Goal: Find specific page/section: Find specific page/section

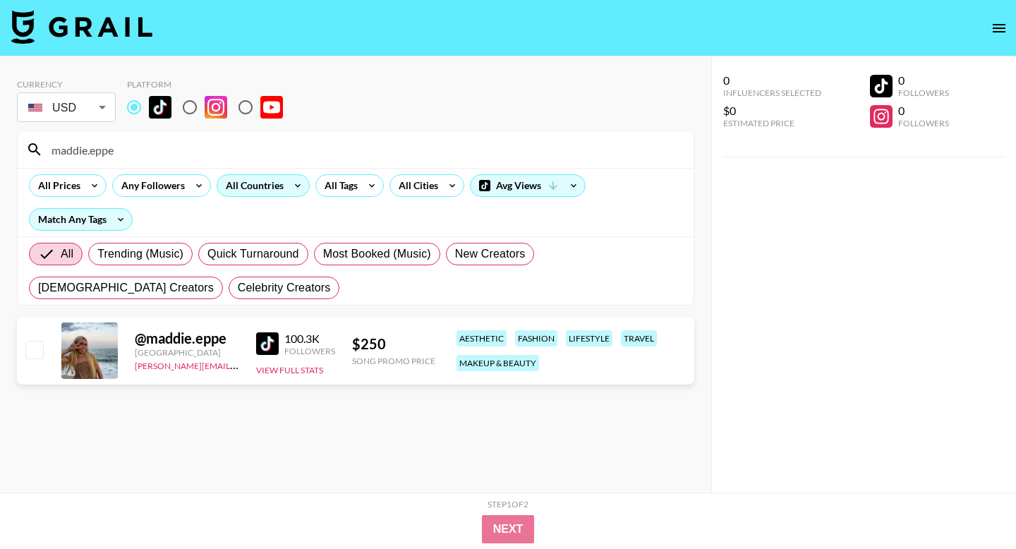
scroll to position [18, 0]
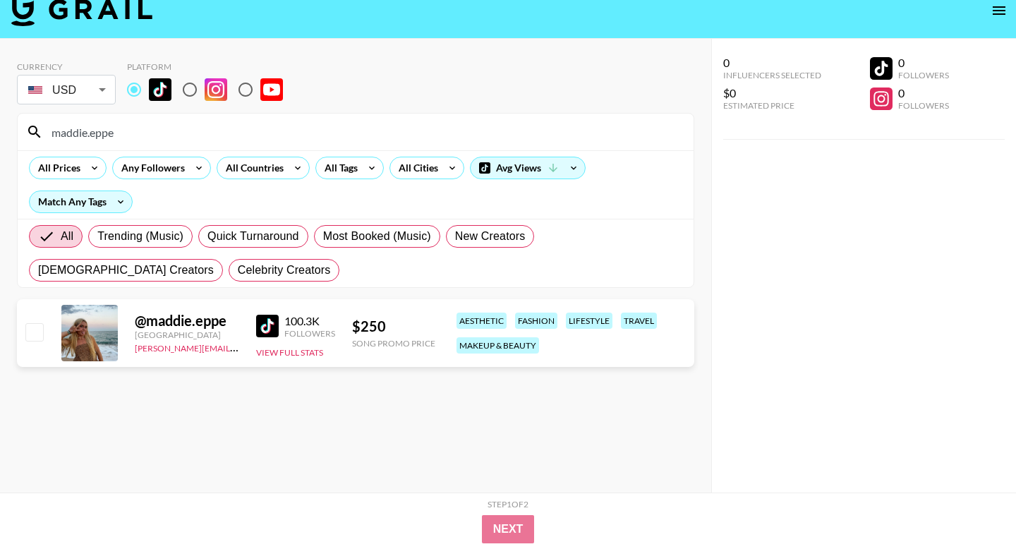
drag, startPoint x: 186, startPoint y: 129, endPoint x: 152, endPoint y: 145, distance: 37.3
click at [150, 144] on div "maddie.eppe" at bounding box center [356, 132] width 676 height 37
drag, startPoint x: 184, startPoint y: 122, endPoint x: 152, endPoint y: 147, distance: 40.8
click at [143, 147] on div "maddie.eppe" at bounding box center [356, 132] width 676 height 37
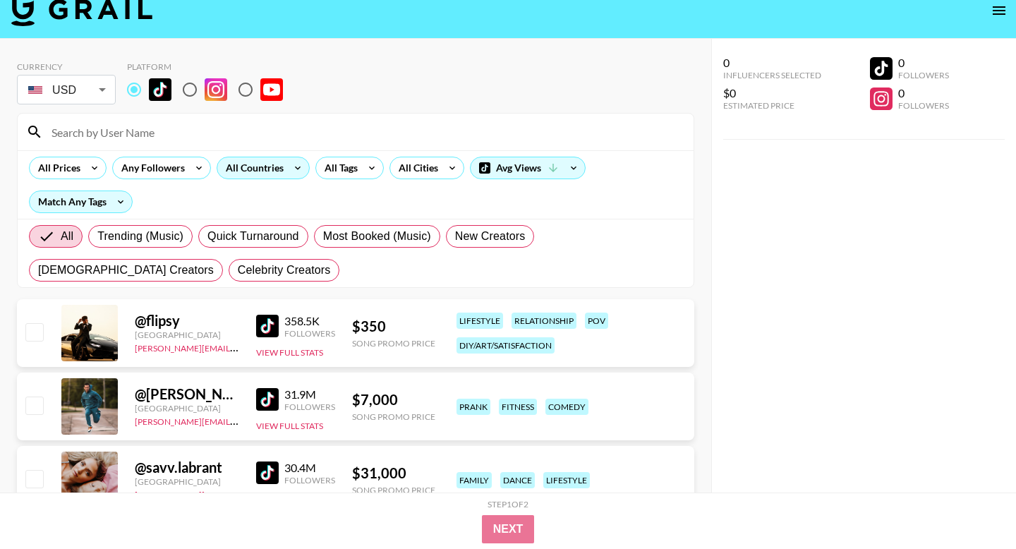
click at [282, 168] on div "All Countries" at bounding box center [251, 167] width 69 height 21
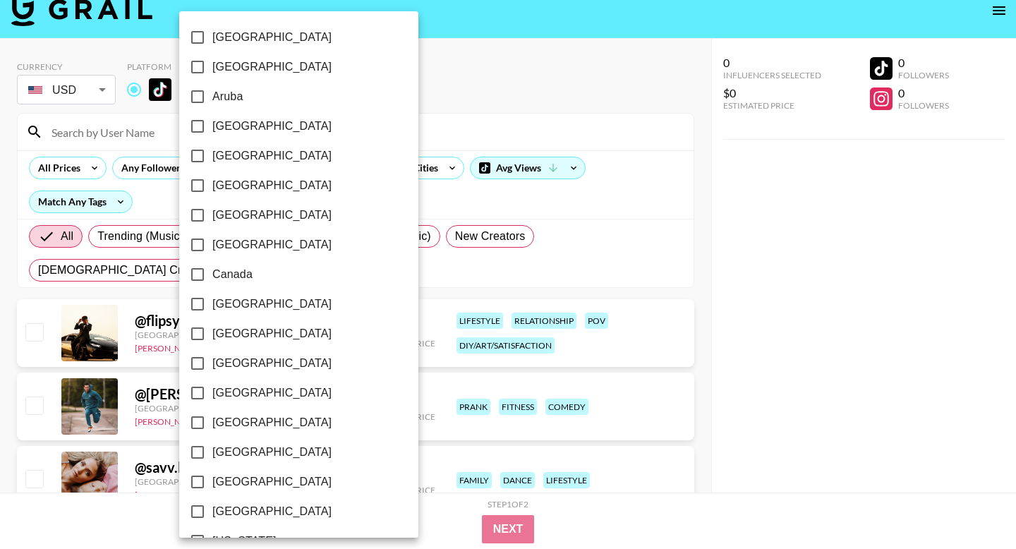
click at [241, 128] on span "[GEOGRAPHIC_DATA]" at bounding box center [271, 126] width 119 height 17
click at [212, 128] on input "[GEOGRAPHIC_DATA]" at bounding box center [198, 126] width 30 height 30
checkbox input "true"
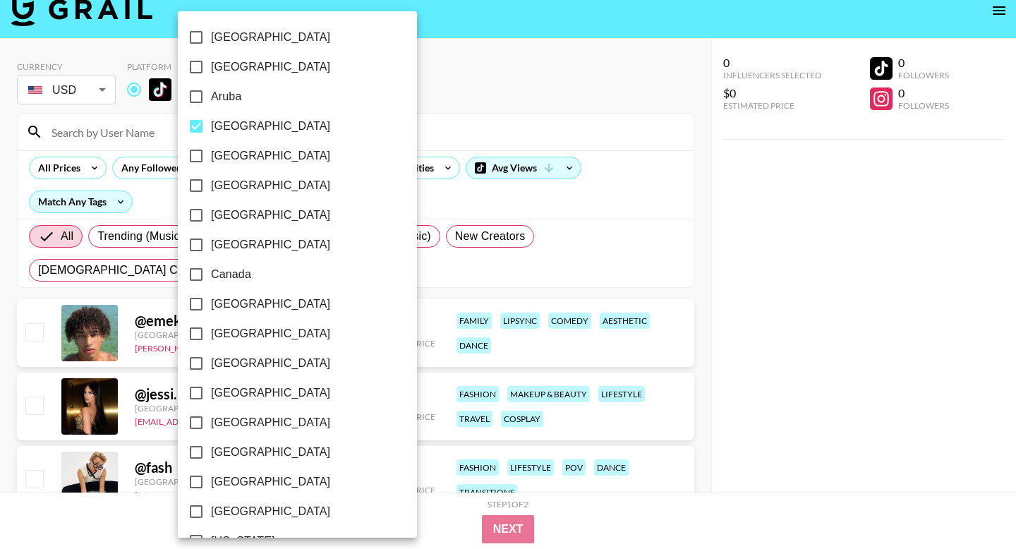
click at [445, 259] on div at bounding box center [508, 274] width 1016 height 549
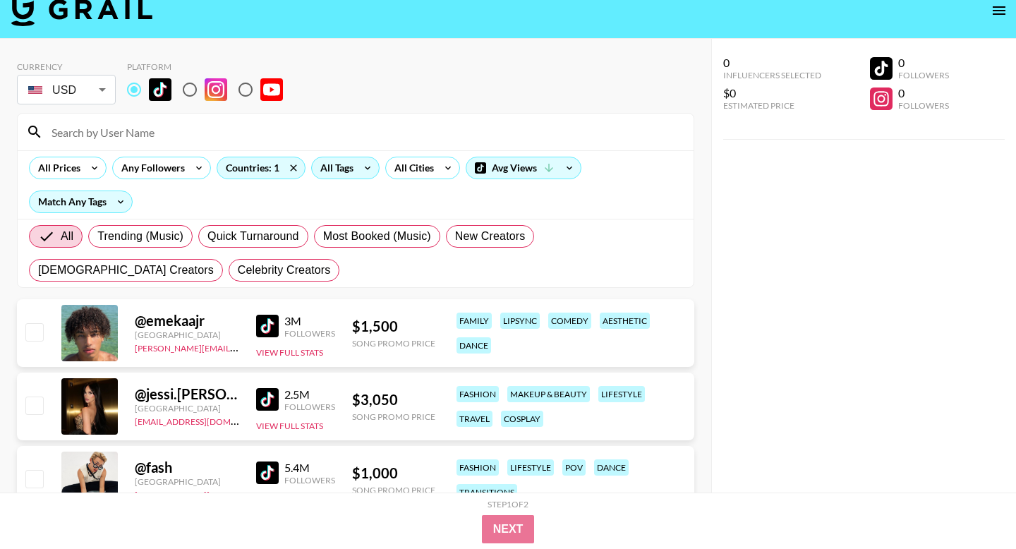
click at [353, 172] on div "All Tags" at bounding box center [334, 167] width 44 height 21
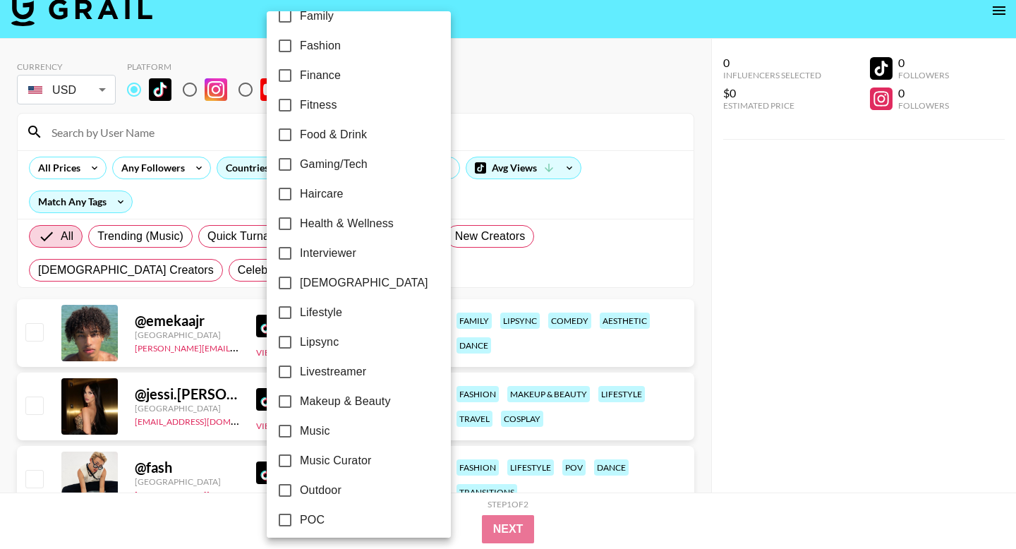
scroll to position [444, 0]
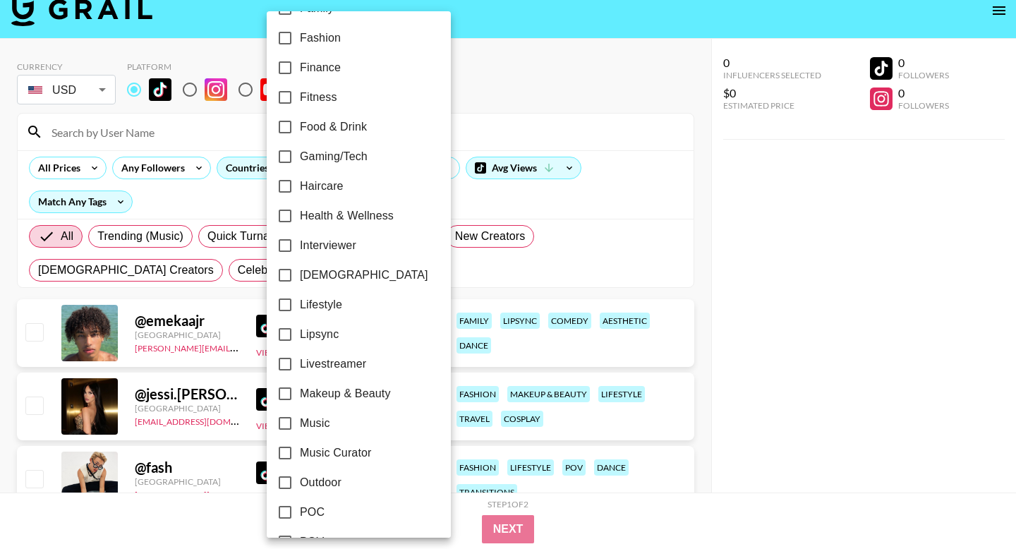
click at [343, 388] on span "Makeup & Beauty" at bounding box center [345, 393] width 91 height 17
click at [300, 388] on input "Makeup & Beauty" at bounding box center [285, 394] width 30 height 30
checkbox input "true"
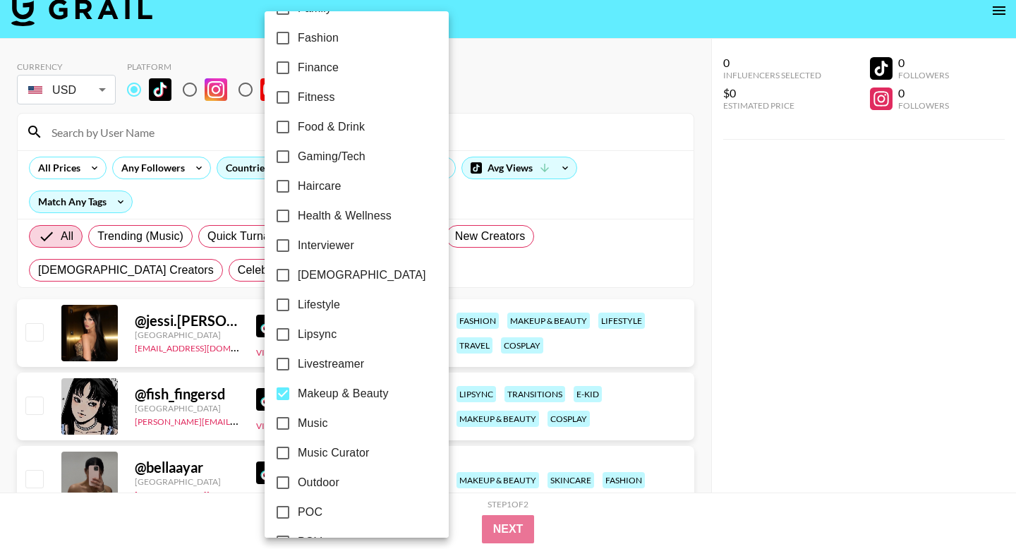
click at [505, 527] on div at bounding box center [508, 274] width 1016 height 549
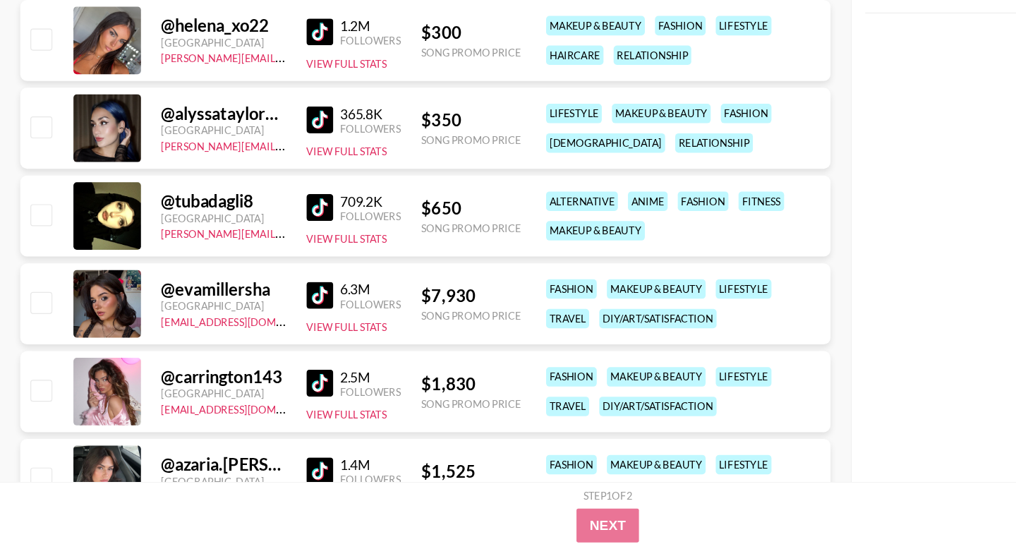
scroll to position [2148, 0]
